Goal: Communication & Community: Answer question/provide support

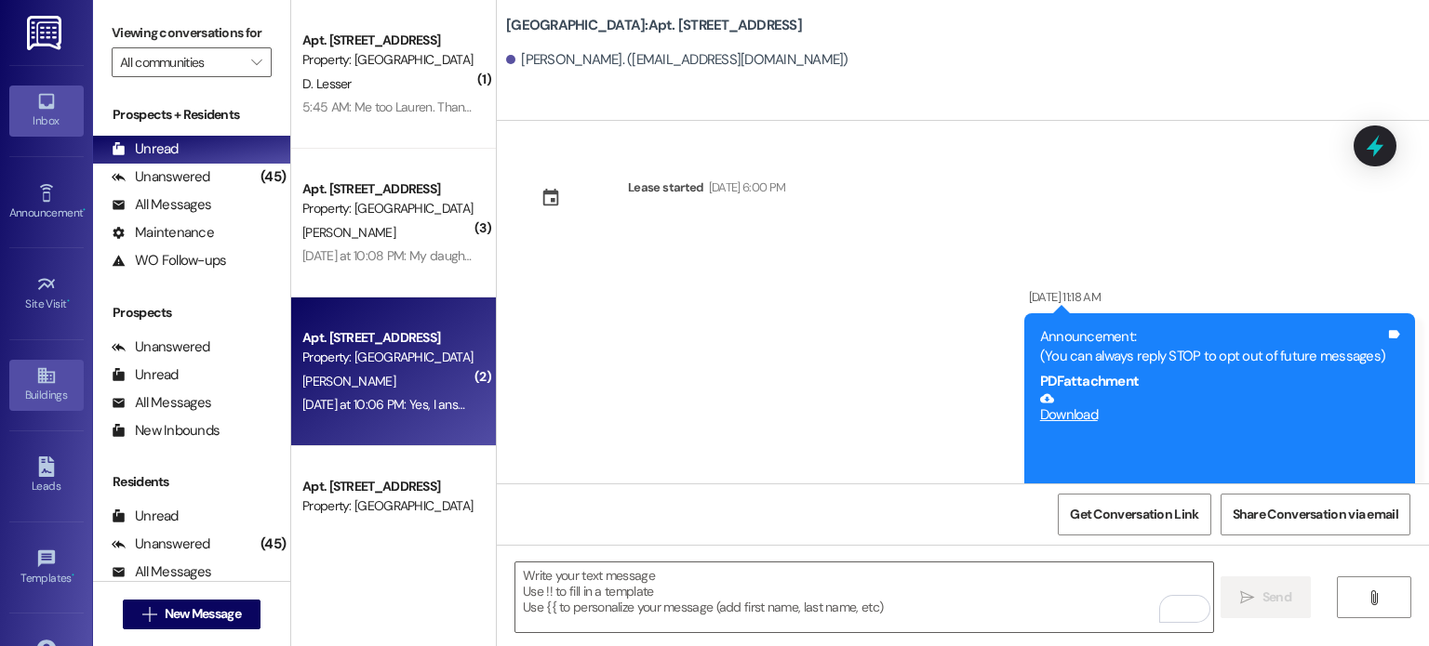
scroll to position [16146, 0]
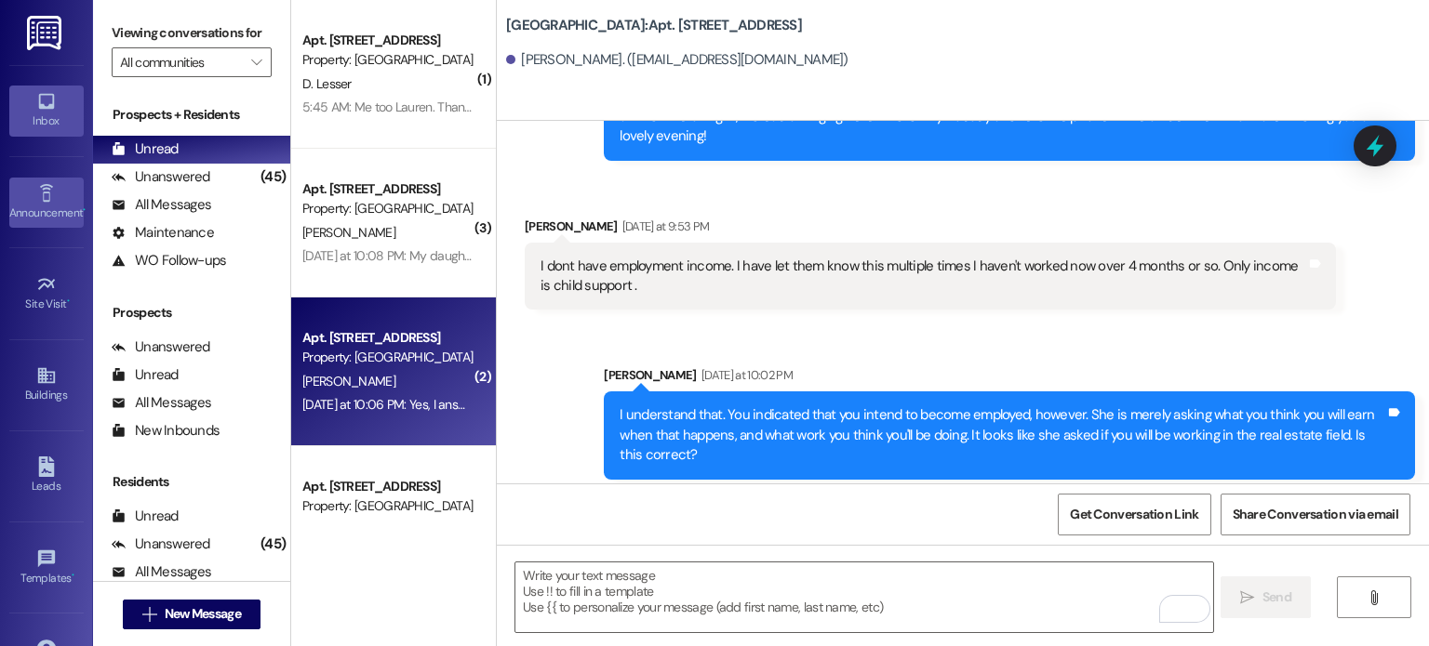
click at [24, 193] on link "Announcement •" at bounding box center [46, 203] width 74 height 50
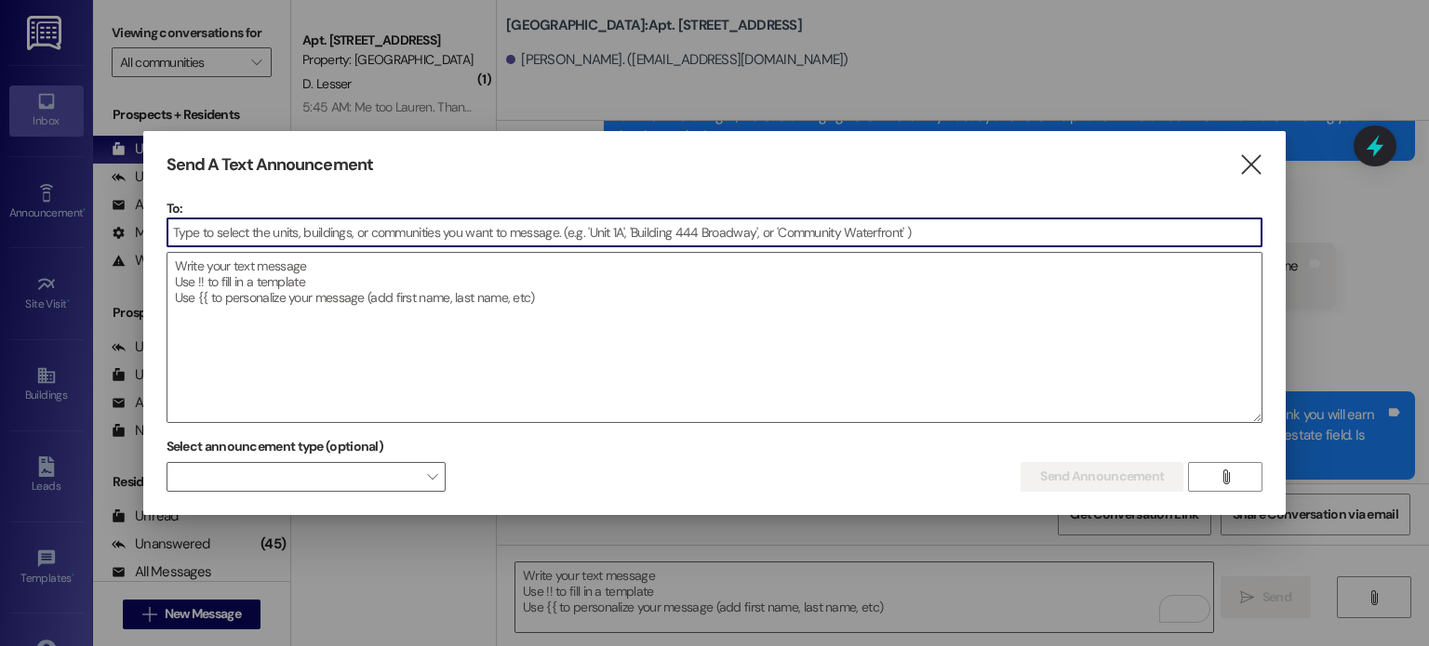
click at [191, 233] on input at bounding box center [714, 233] width 1095 height 28
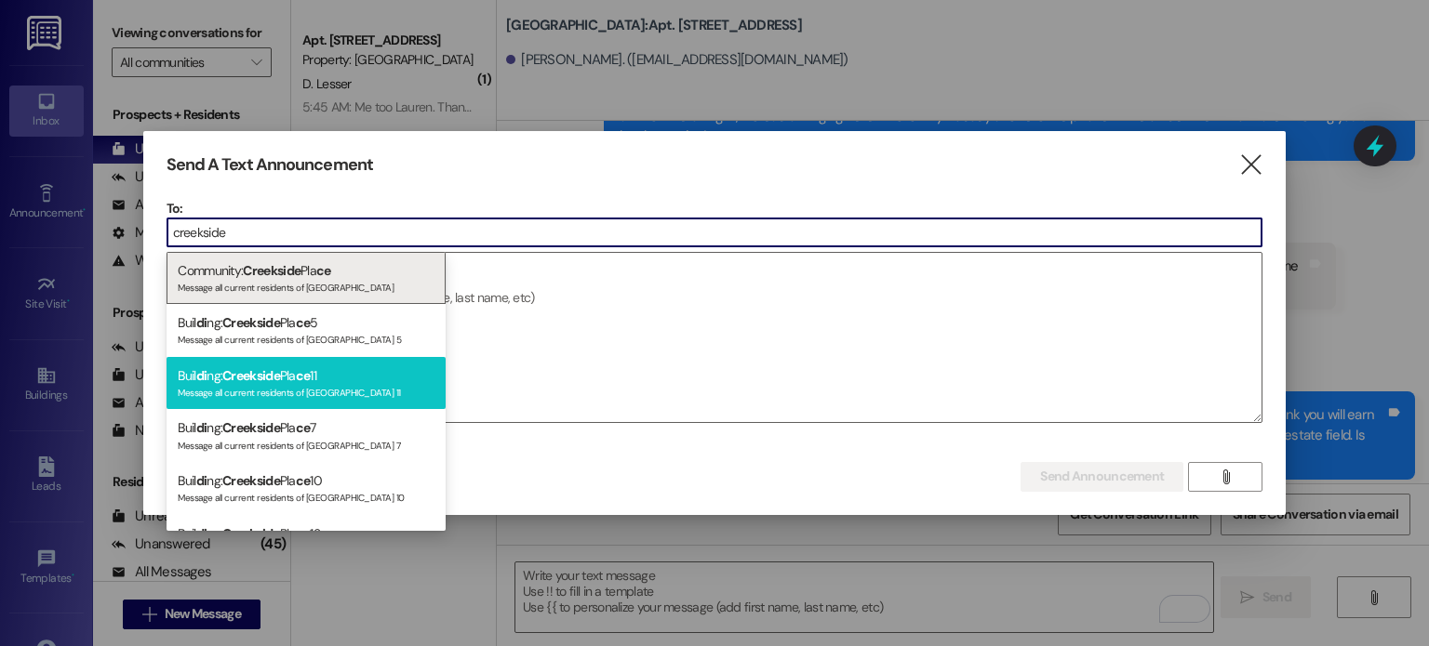
type input "creekside"
click at [270, 377] on span "Creekside" at bounding box center [251, 375] width 58 height 17
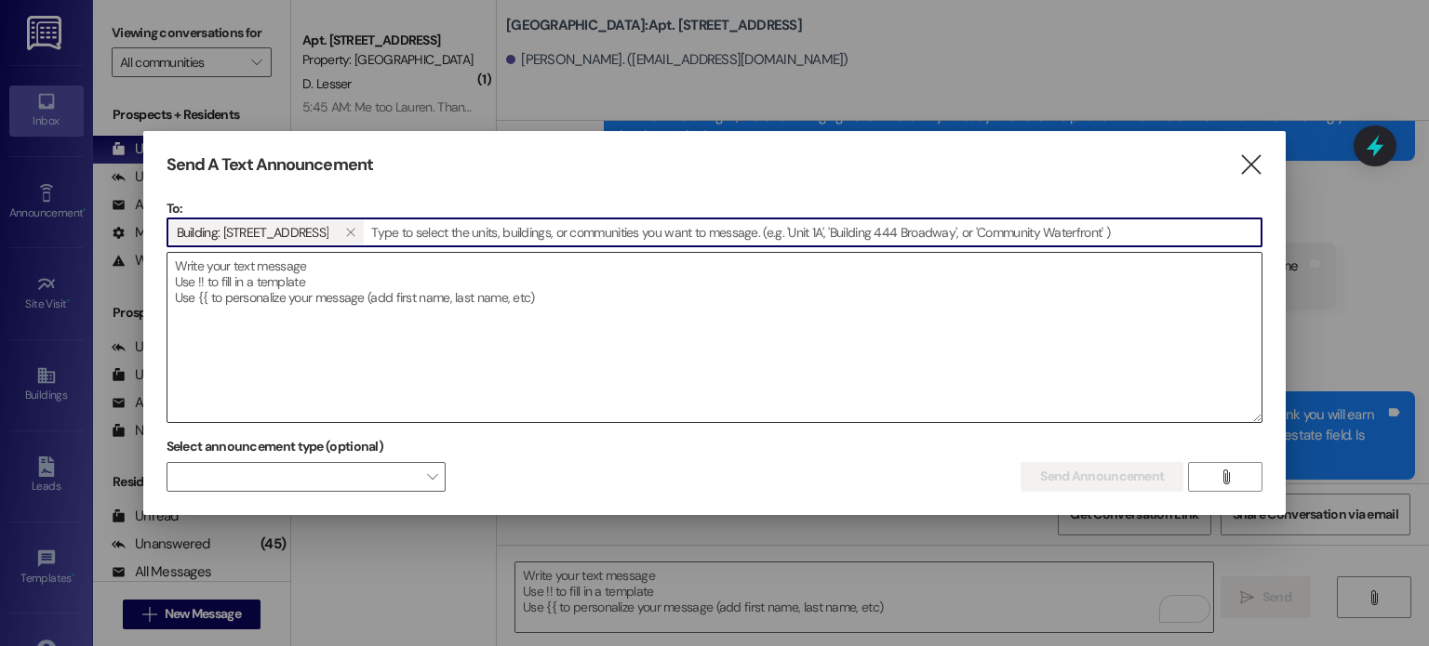
click at [205, 279] on textarea at bounding box center [714, 337] width 1095 height 169
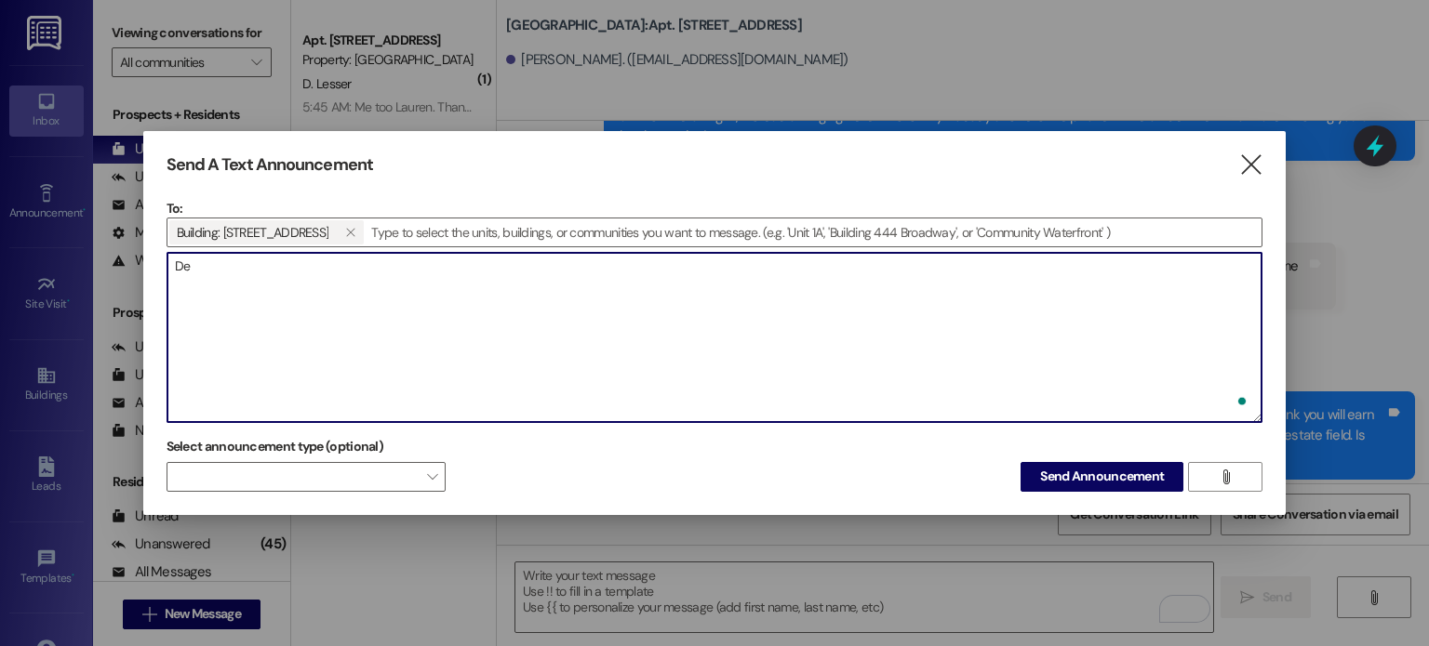
type textarea "D"
click at [331, 299] on textarea "Hello: The water had to be shut off for an emergency plumbing repair" at bounding box center [714, 337] width 1095 height 169
click at [328, 289] on textarea "Hello: The water had to be shut off for an emergency plumbing repair" at bounding box center [714, 337] width 1095 height 169
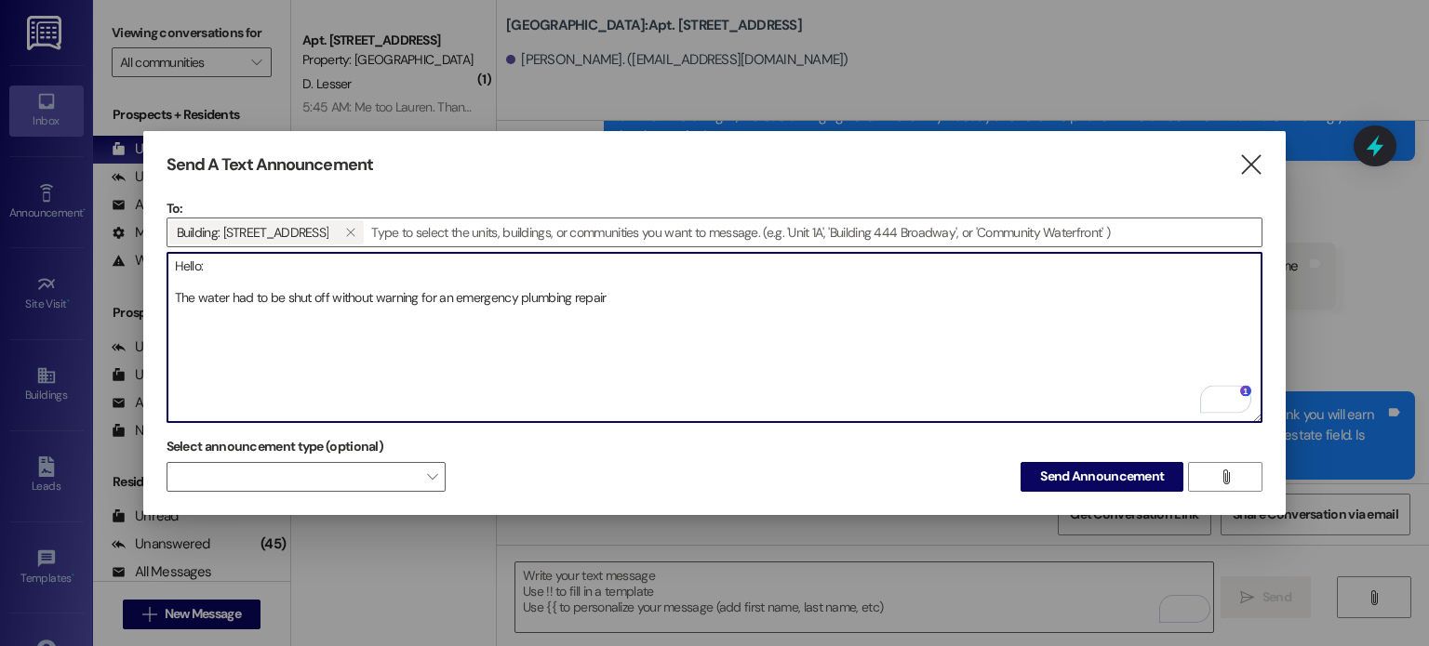
click at [603, 296] on textarea "Hello: The water had to be shut off without warning for an emergency plumbing r…" at bounding box center [714, 337] width 1095 height 169
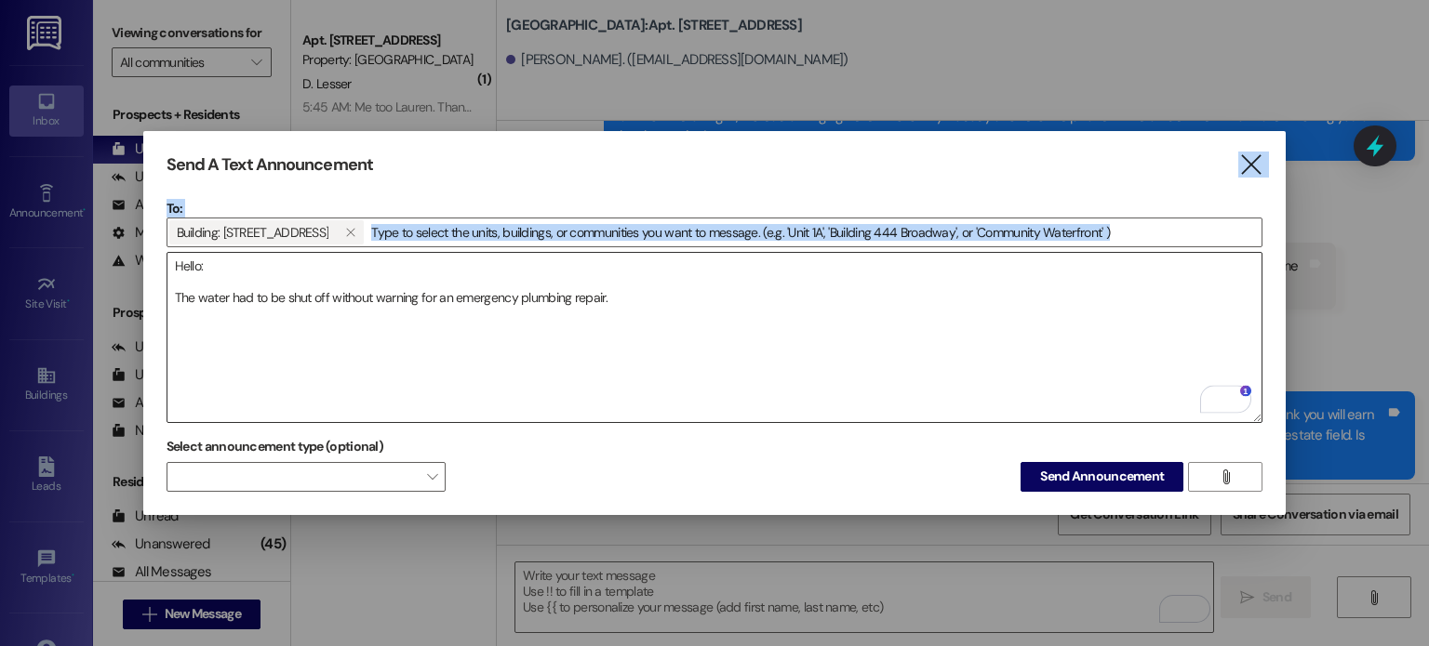
drag, startPoint x: 744, startPoint y: 140, endPoint x: 733, endPoint y: 260, distance: 119.6
click at [734, 271] on div "Send A Text Announcement  To: Building: [GEOGRAPHIC_DATA] 11   Drop image fi…" at bounding box center [714, 323] width 1143 height 384
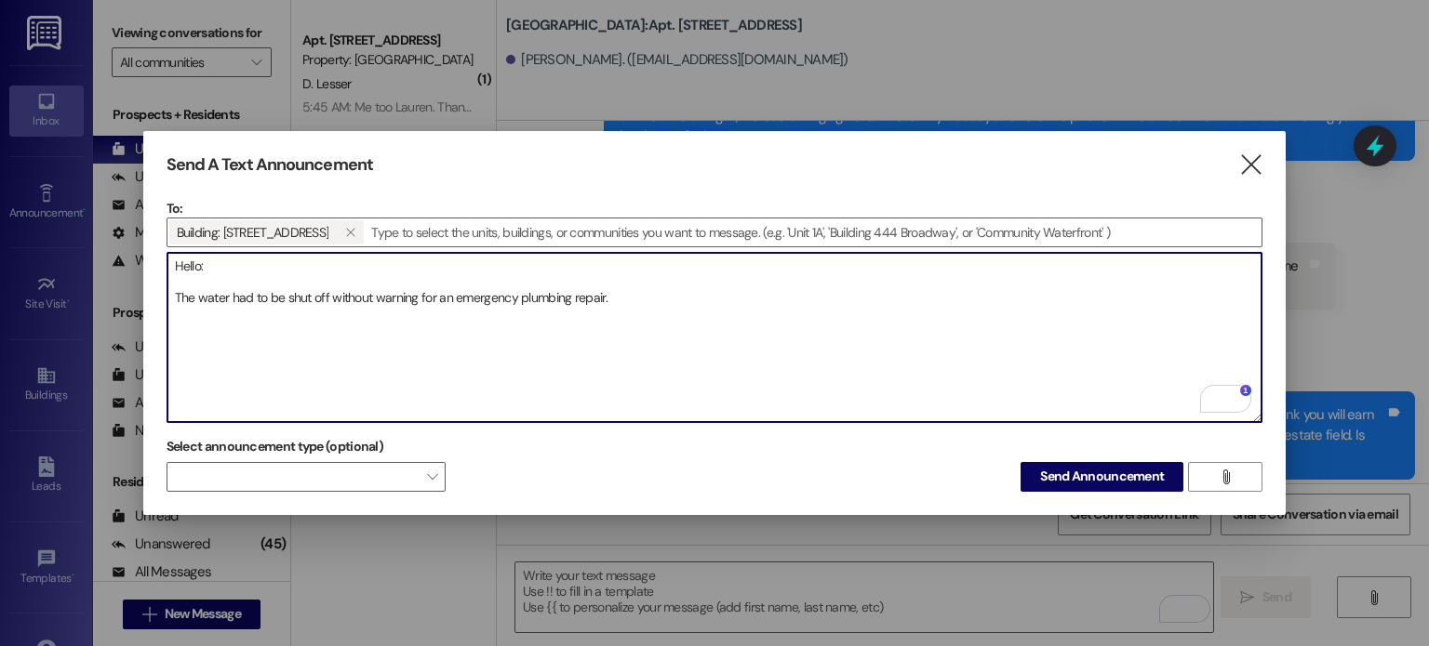
click at [612, 291] on textarea "Hello: The water had to be shut off without warning for an emergency plumbing r…" at bounding box center [714, 337] width 1095 height 169
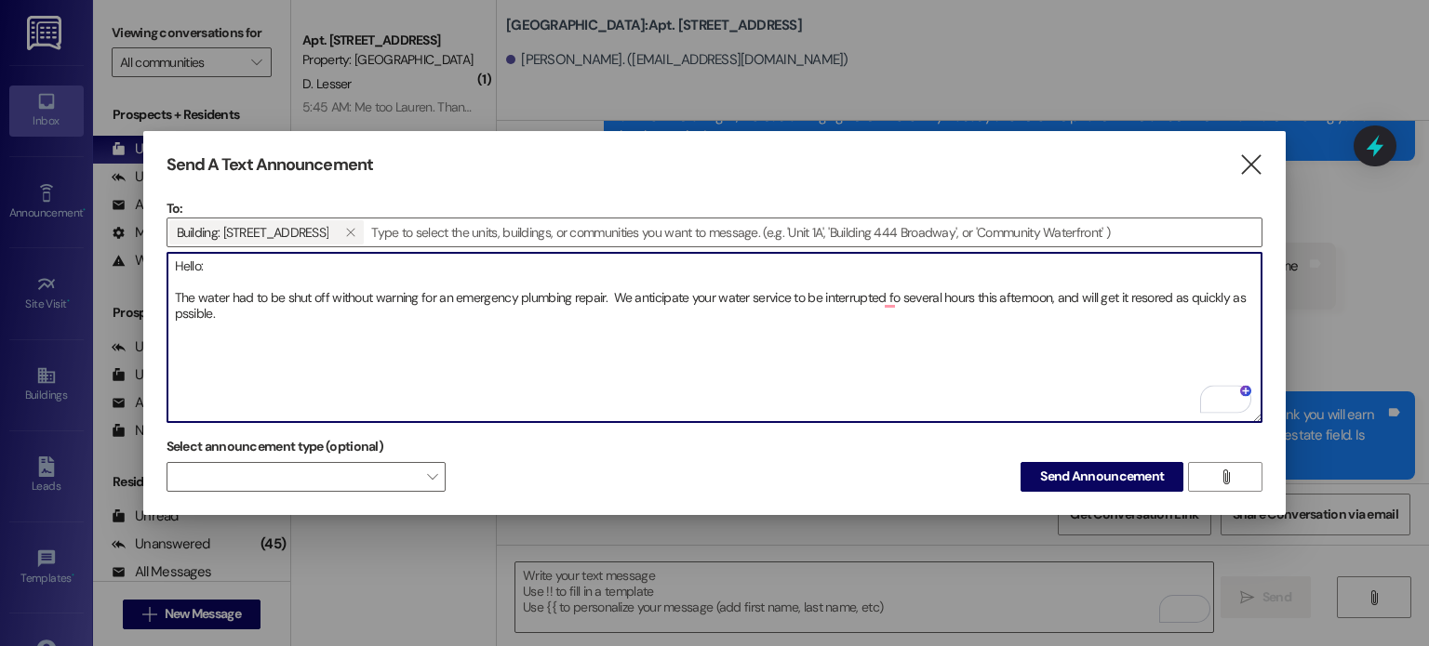
click at [182, 303] on textarea "Hello: The water had to be shut off without warning for an emergency plumbing r…" at bounding box center [714, 337] width 1095 height 169
click at [896, 294] on textarea "Hello: The water had to be shut off without warning for an emergency plumbing r…" at bounding box center [714, 337] width 1095 height 169
click at [1146, 290] on textarea "Hello: The water had to be shut off without warning for an emergency plumbing r…" at bounding box center [714, 337] width 1095 height 169
click at [236, 307] on textarea "Hello: The water had to be shut off without warning for an emergency plumbing r…" at bounding box center [714, 337] width 1095 height 169
click at [601, 293] on textarea "Hello: The water had to be shut off without warning for an emergency plumbing r…" at bounding box center [714, 337] width 1095 height 169
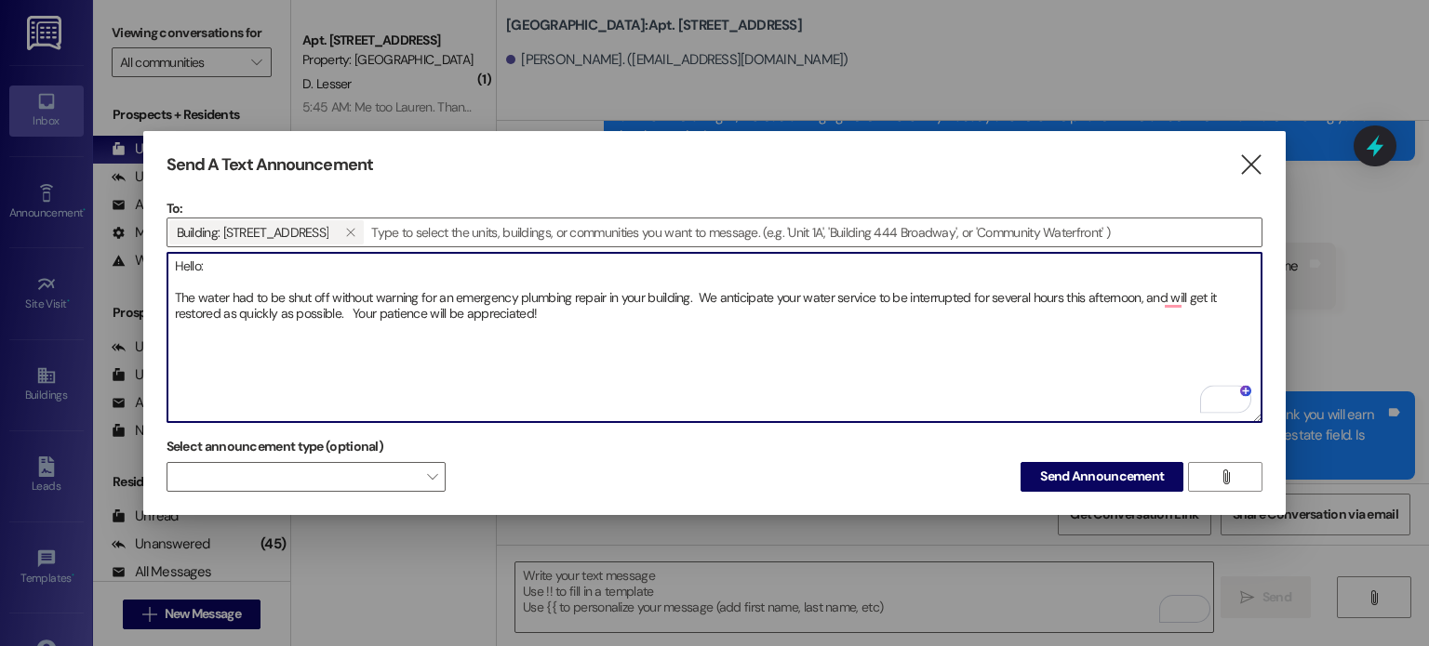
drag, startPoint x: 774, startPoint y: 294, endPoint x: 796, endPoint y: 294, distance: 22.3
click at [796, 294] on textarea "Hello: The water had to be shut off without warning for an emergency plumbing r…" at bounding box center [714, 337] width 1095 height 169
click at [1130, 294] on textarea "Hello: The water had to be shut off without warning for an emergency plumbing r…" at bounding box center [714, 337] width 1095 height 169
click at [1158, 296] on textarea "Hello: The water had to be shut off without warning for an emergency plumbing r…" at bounding box center [714, 337] width 1095 height 169
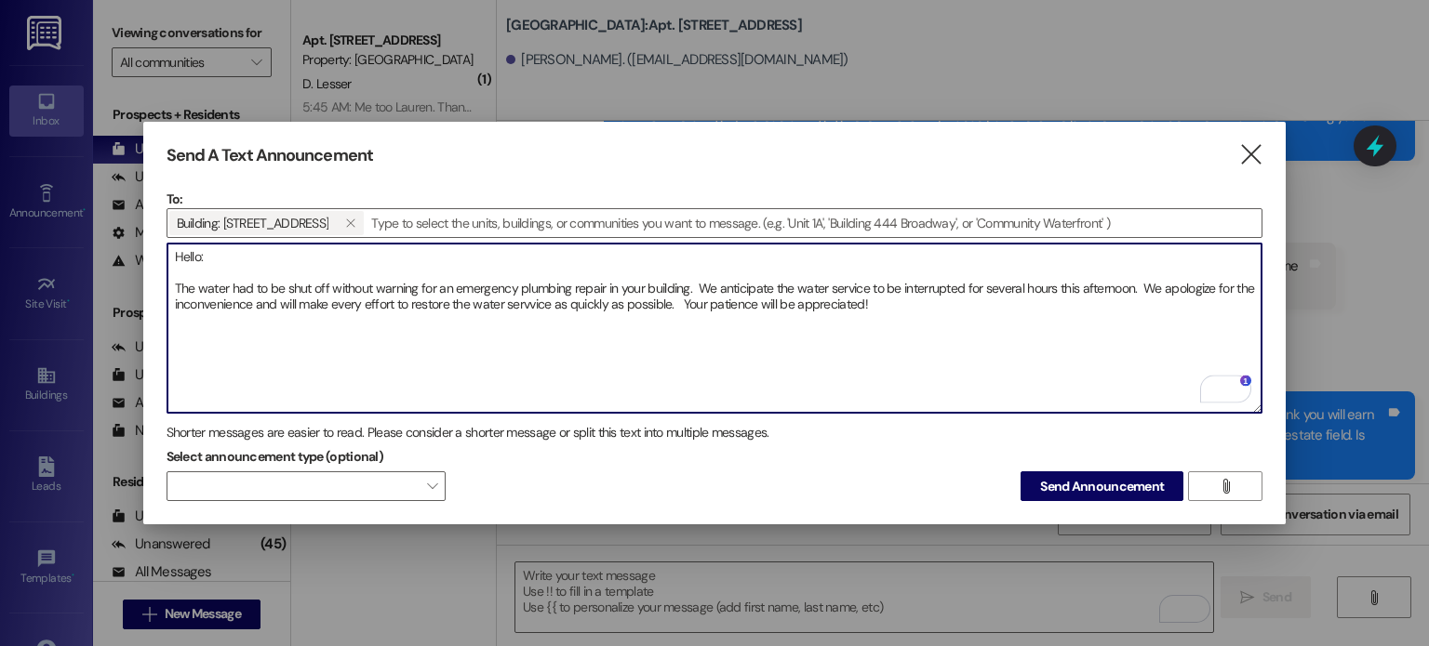
click at [532, 298] on textarea "Hello: The water had to be shut off without warning for an emergency plumbing r…" at bounding box center [714, 328] width 1095 height 169
drag, startPoint x: 827, startPoint y: 282, endPoint x: 864, endPoint y: 284, distance: 37.3
click at [864, 284] on textarea "Hello: The water had to be shut off without warning for an emergency plumbing r…" at bounding box center [714, 328] width 1095 height 169
drag, startPoint x: 859, startPoint y: 279, endPoint x: 917, endPoint y: 287, distance: 59.2
click at [917, 287] on textarea "Hello: The water had to be shut off without warning for an emergency plumbing r…" at bounding box center [714, 328] width 1095 height 169
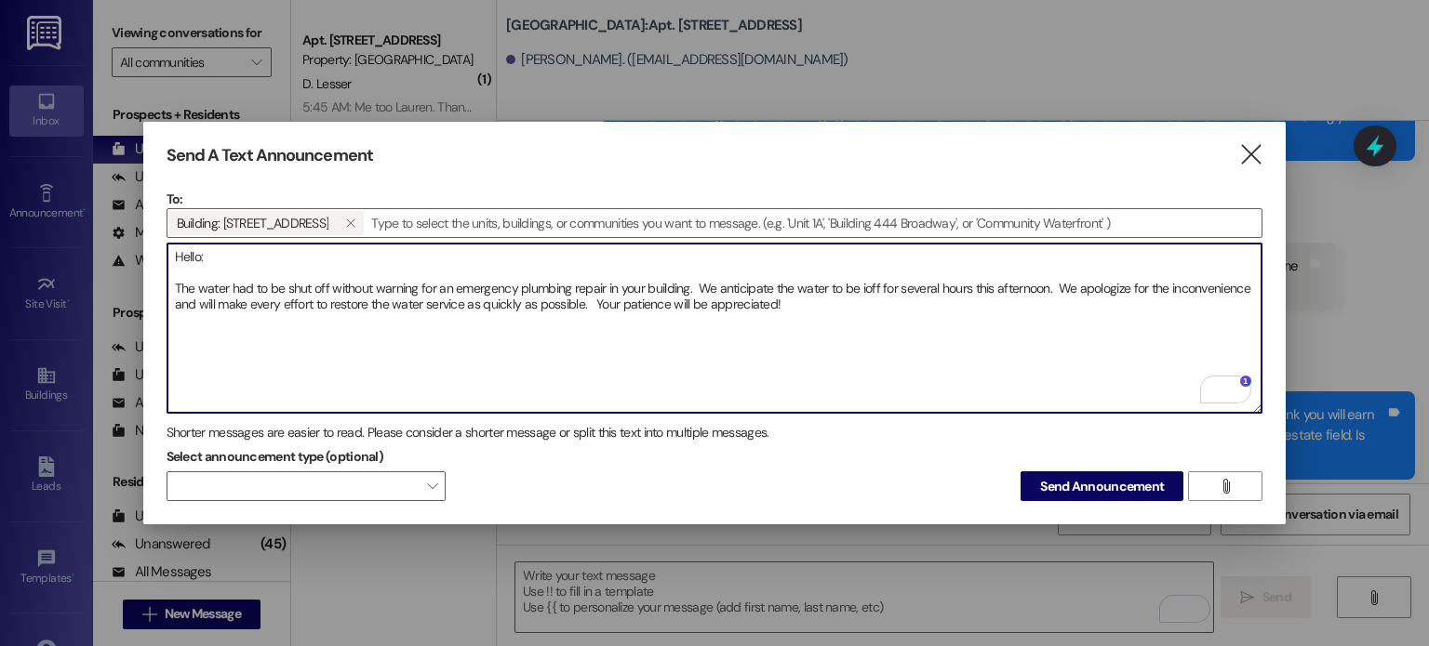
click at [863, 283] on textarea "Hello: The water had to be shut off without warning for an emergency plumbing r…" at bounding box center [714, 328] width 1095 height 169
click at [860, 282] on textarea "Hello: The water had to be shut off without warning for an emergency plumbing r…" at bounding box center [714, 328] width 1095 height 169
click at [1054, 282] on textarea "Hello: The water had to be shut off without warning for an emergency plumbing r…" at bounding box center [714, 328] width 1095 height 169
drag, startPoint x: 372, startPoint y: 300, endPoint x: 386, endPoint y: 300, distance: 14.0
click at [386, 300] on textarea "Hello: The water had to be shut off without warning for an emergency plumbing r…" at bounding box center [714, 328] width 1095 height 169
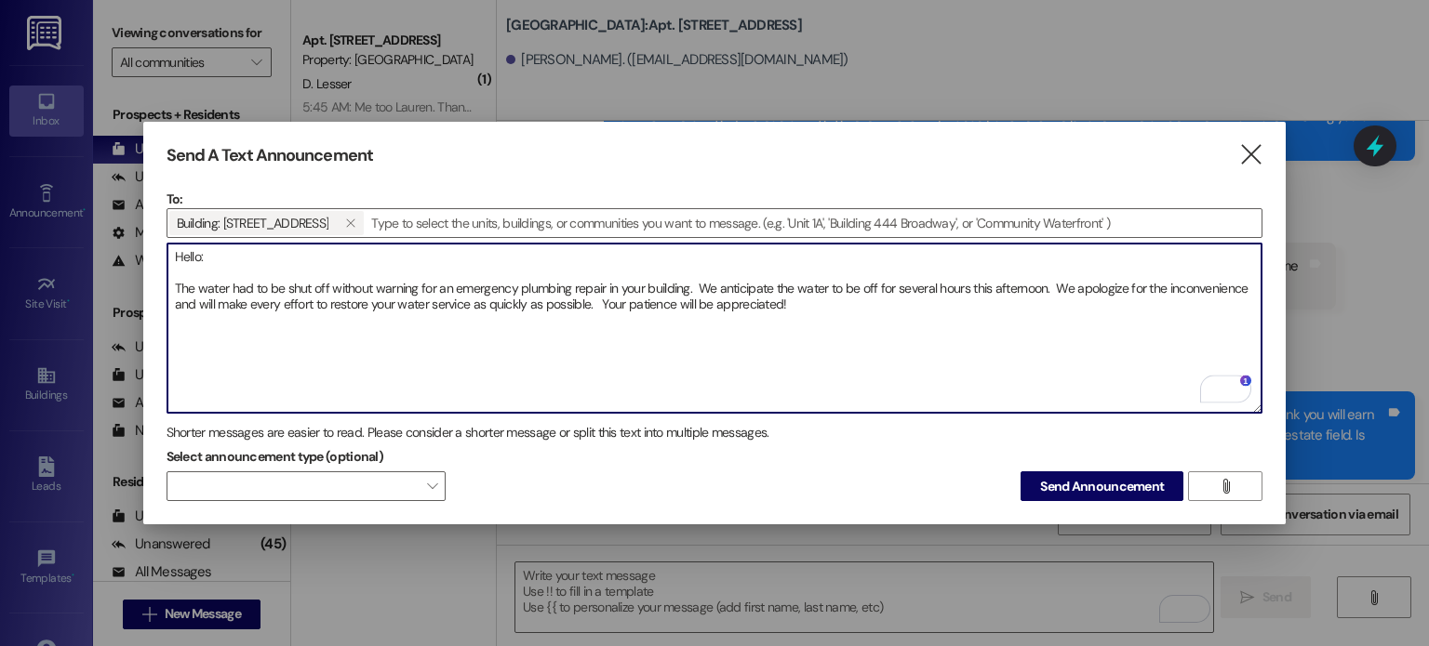
click at [602, 298] on textarea "Hello: The water had to be shut off without warning for an emergency plumbing r…" at bounding box center [714, 328] width 1095 height 169
click at [599, 298] on textarea "Hello: The water had to be shut off without warning for an emergency plumbing r…" at bounding box center [714, 328] width 1095 height 169
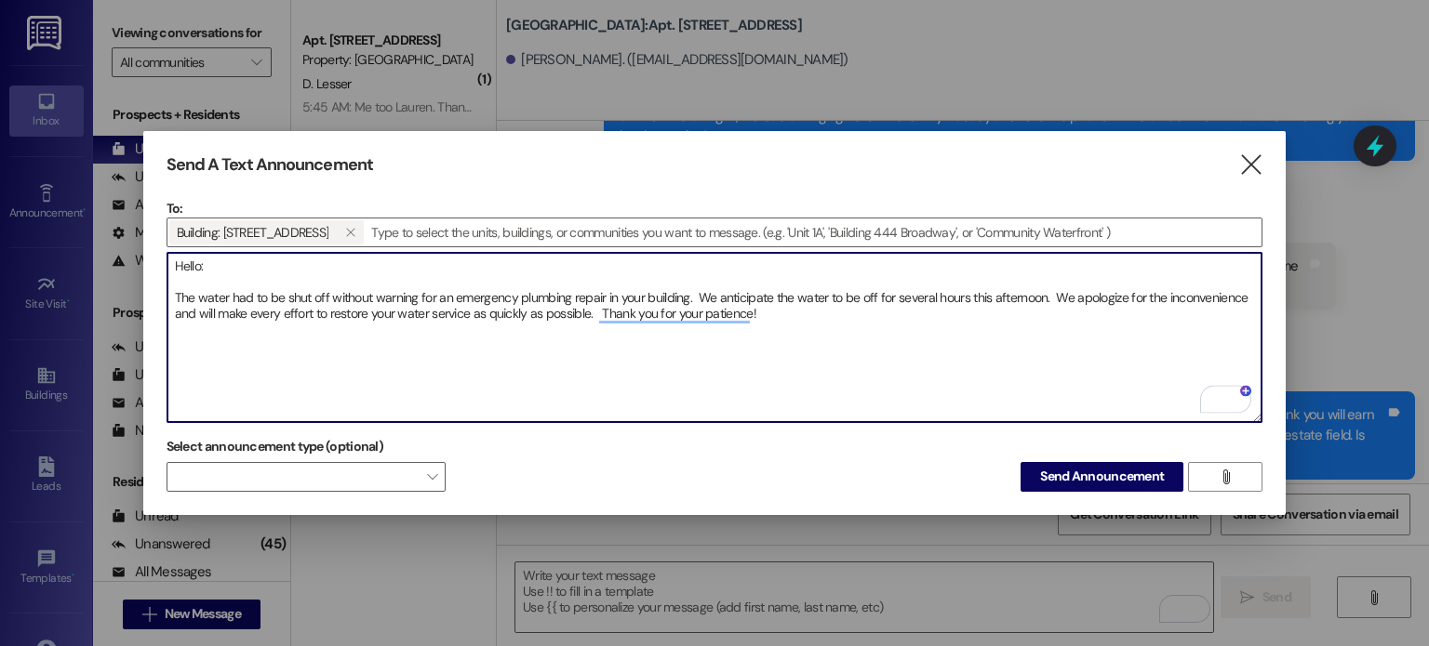
drag, startPoint x: 752, startPoint y: 318, endPoint x: 172, endPoint y: 260, distance: 582.5
click at [172, 260] on textarea "Hello: The water had to be shut off without warning for an emergency plumbing r…" at bounding box center [714, 337] width 1095 height 169
type textarea "Hello: The water had to be shut off without warning for an emergency plumbing r…"
click at [707, 247] on div at bounding box center [715, 249] width 1097 height 5
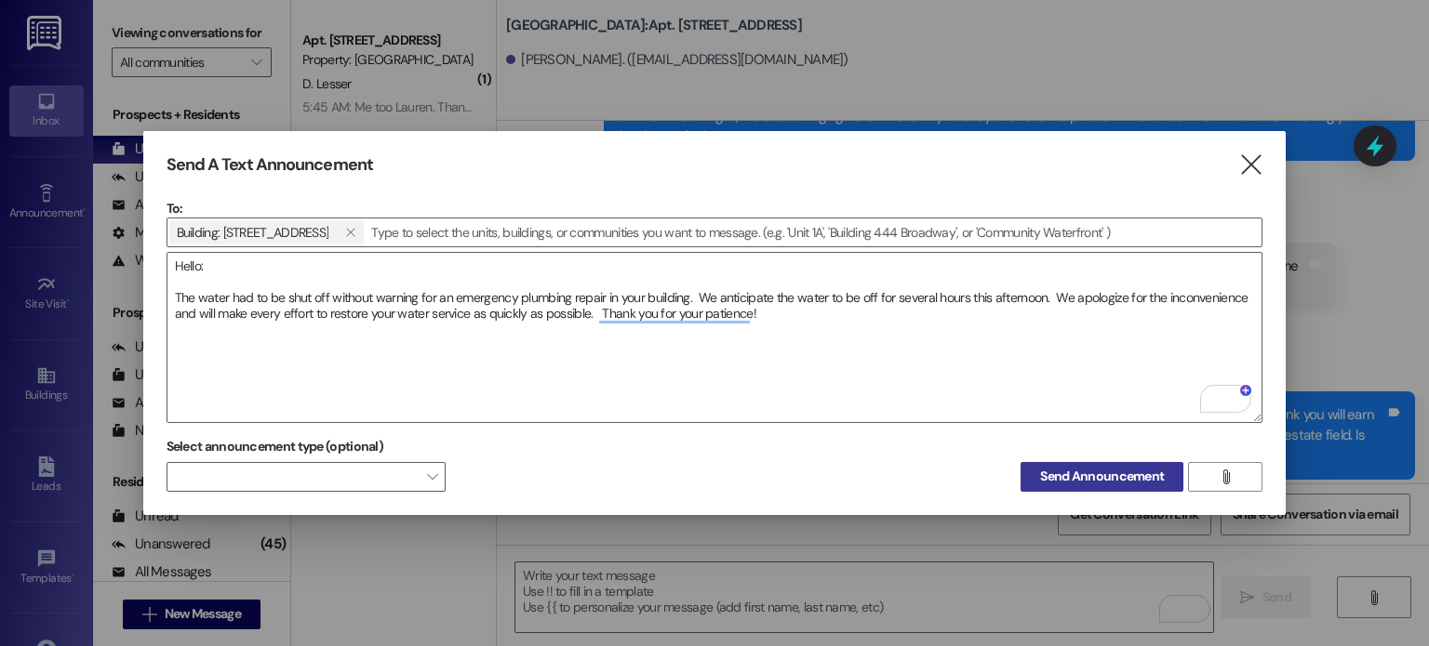
click at [1068, 470] on span "Send Announcement" at bounding box center [1102, 477] width 124 height 20
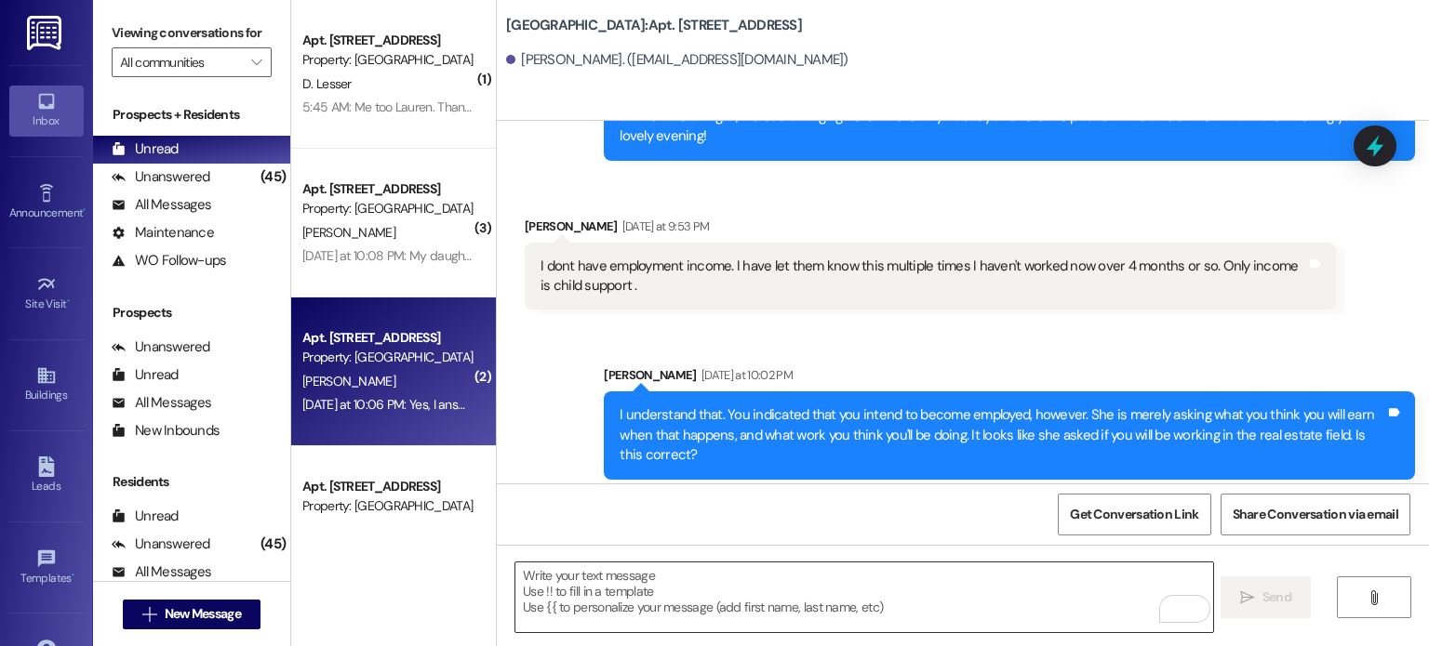
click at [610, 587] on textarea "To enrich screen reader interactions, please activate Accessibility in Grammarl…" at bounding box center [863, 598] width 697 height 70
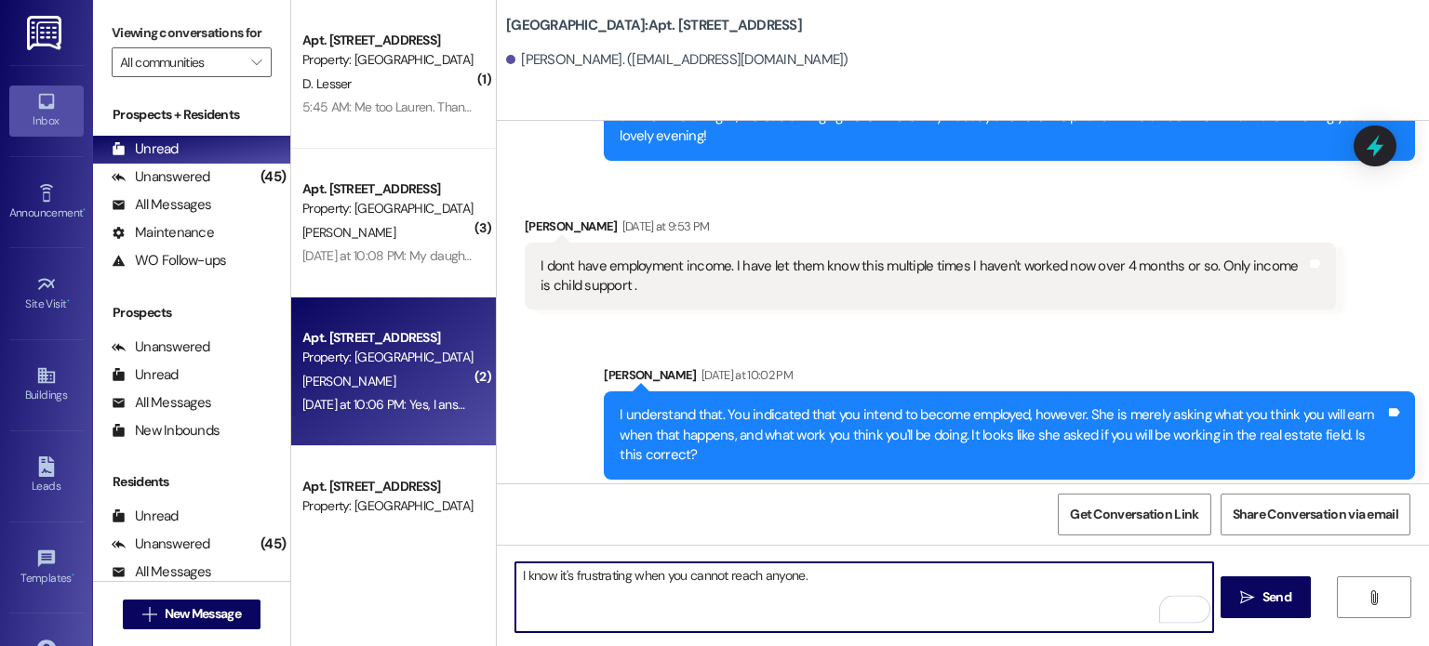
click at [822, 583] on textarea "I know it's frustrating when you cannot reach anyone." at bounding box center [863, 598] width 697 height 70
click at [822, 575] on textarea "I know it's frustrating when you cannot reach anyone." at bounding box center [863, 598] width 697 height 70
click at [891, 580] on textarea "I know it's frustrating when you cannot reach anyone. Please email her any deta…" at bounding box center [863, 598] width 697 height 70
click at [1173, 578] on textarea "I know it's frustrating when you cannot reach anyone. Please respond to her ema…" at bounding box center [863, 598] width 697 height 70
drag, startPoint x: 558, startPoint y: 592, endPoint x: 487, endPoint y: 591, distance: 70.7
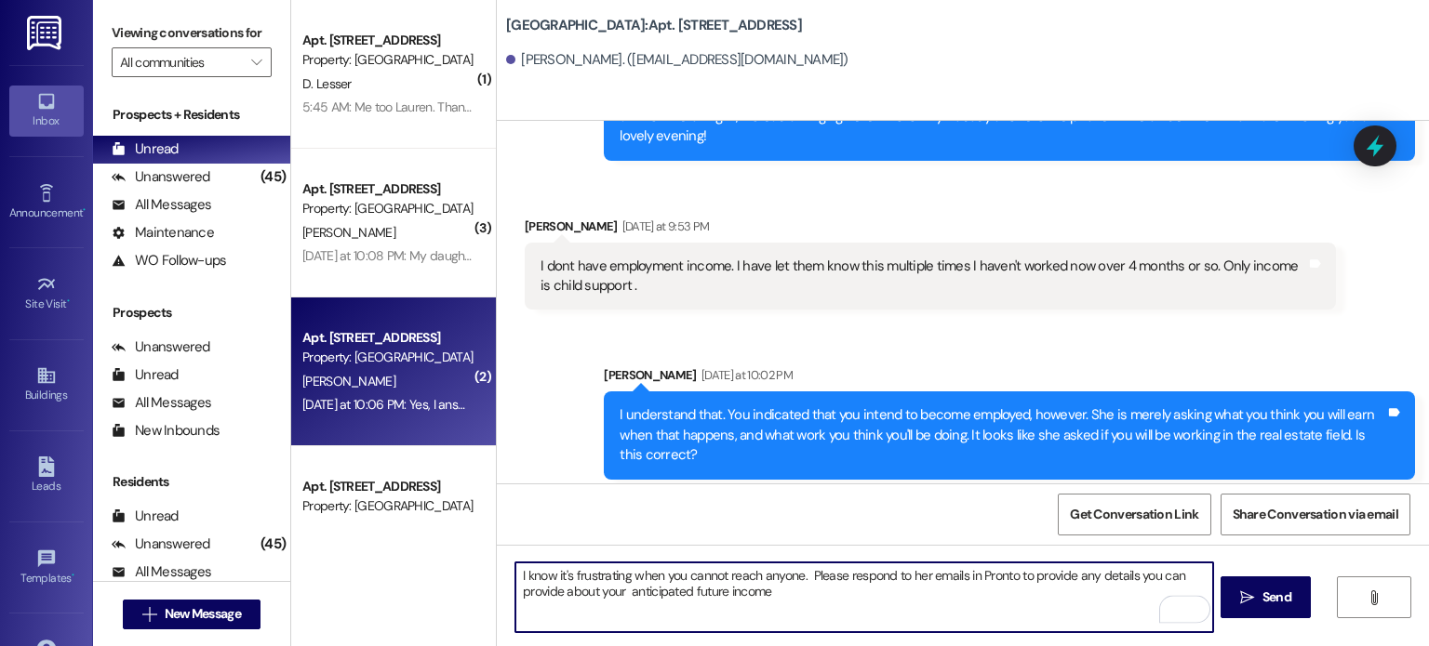
click at [497, 591] on div "I know it's frustrating when you cannot reach anyone. Please respond to her ema…" at bounding box center [963, 615] width 932 height 140
click at [575, 582] on textarea "I know it's frustrating when you cannot reach anyone. Please respond to her ema…" at bounding box center [863, 598] width 697 height 70
click at [567, 589] on textarea "I know it's frustrating when you cannot reach anyone. Please respond to her ema…" at bounding box center [863, 598] width 697 height 70
click at [575, 594] on textarea "I know it's frustrating when you cannot reach anyone. Please respond to her ema…" at bounding box center [863, 598] width 697 height 70
click at [716, 595] on textarea "I know it's frustrating when you cannot reach anyone. Please respond to her ema…" at bounding box center [863, 598] width 697 height 70
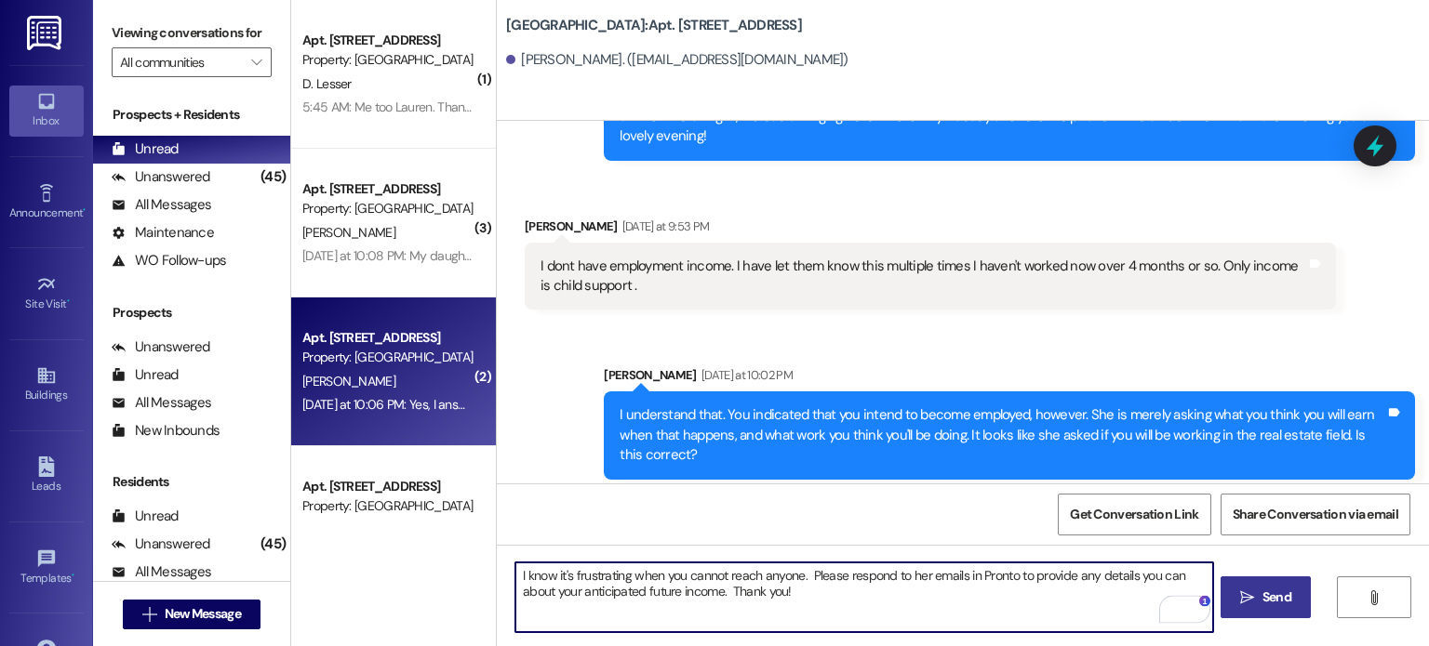
type textarea "I know it's frustrating when you cannot reach anyone. Please respond to her ema…"
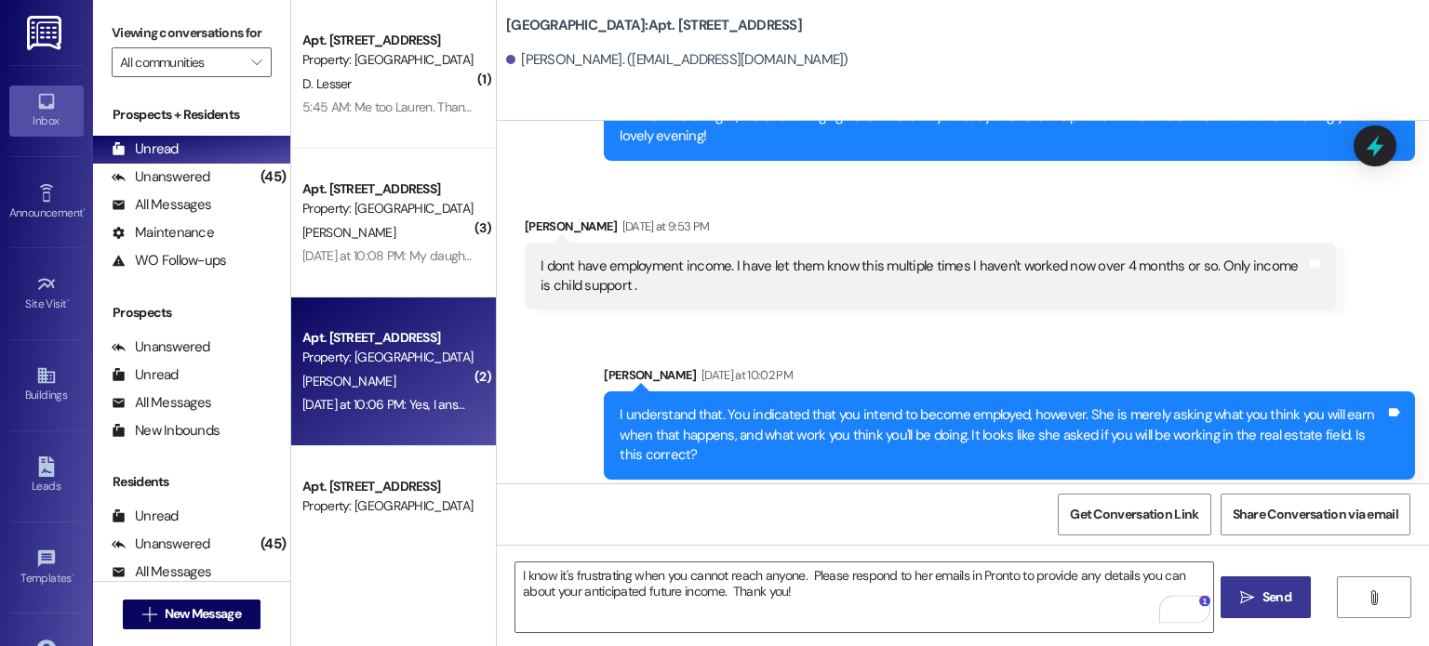
click at [1259, 601] on span "Send" at bounding box center [1277, 598] width 36 height 20
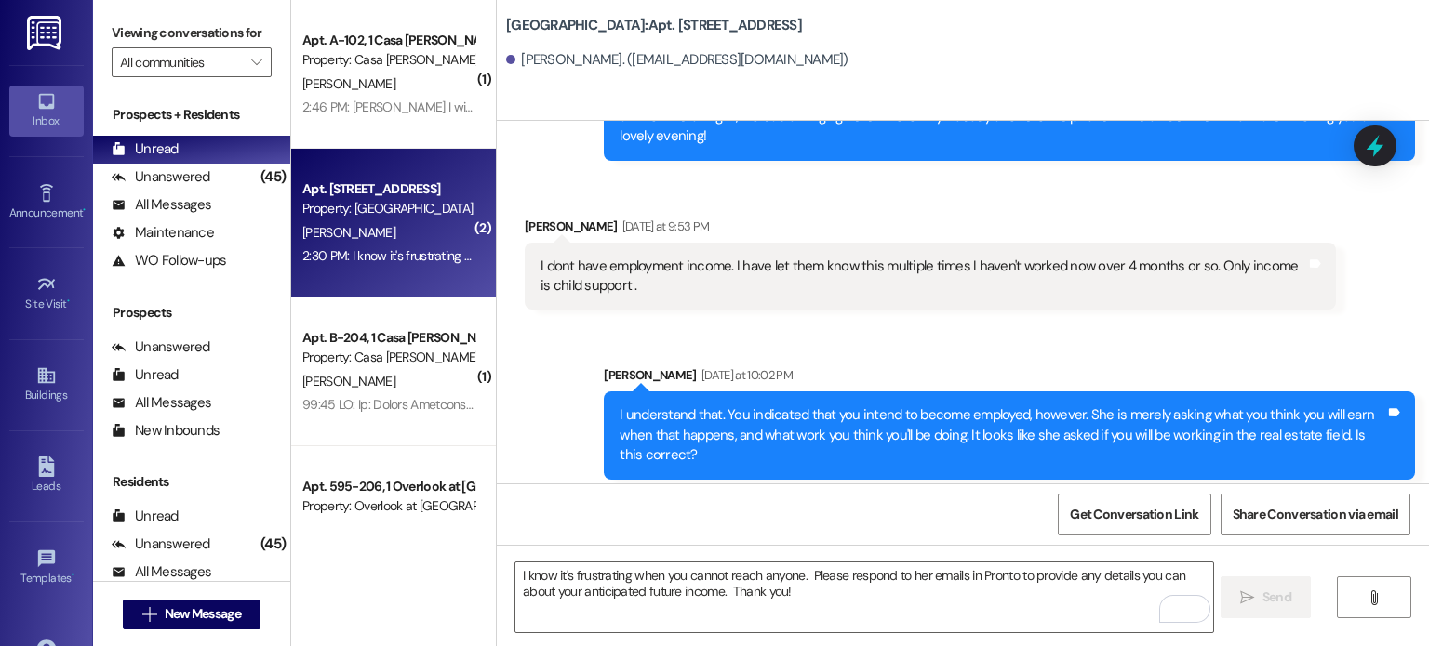
scroll to position [16145, 0]
